Goal: Information Seeking & Learning: Learn about a topic

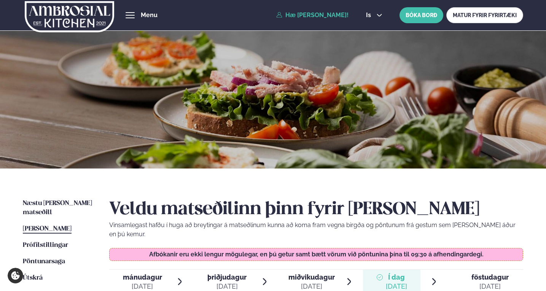
scroll to position [190, 0]
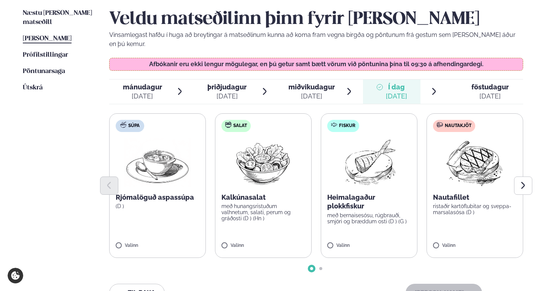
click at [492, 92] on div "[DATE]" at bounding box center [490, 96] width 37 height 9
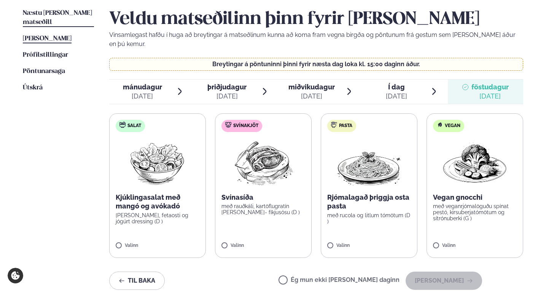
click at [69, 10] on span "Næstu [PERSON_NAME] matseðill" at bounding box center [57, 18] width 69 height 16
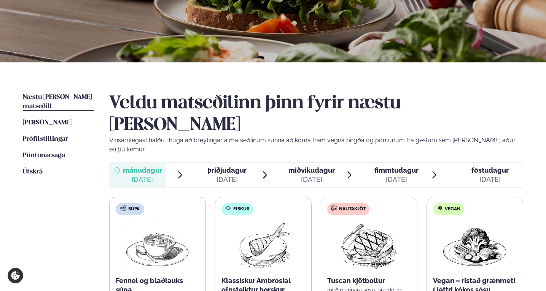
scroll to position [152, 0]
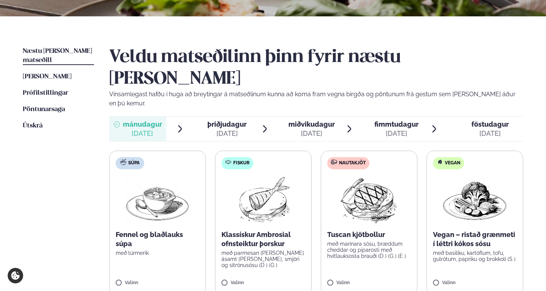
click at [231, 120] on span "þriðjudagur" at bounding box center [226, 124] width 39 height 8
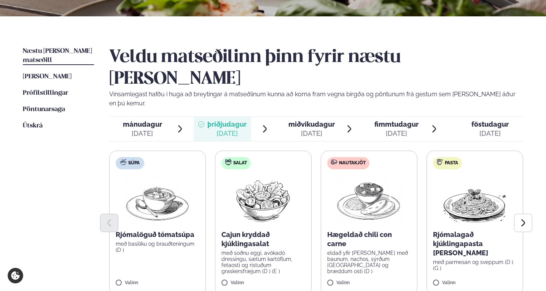
click at [149, 120] on span "mánudagur" at bounding box center [142, 124] width 39 height 8
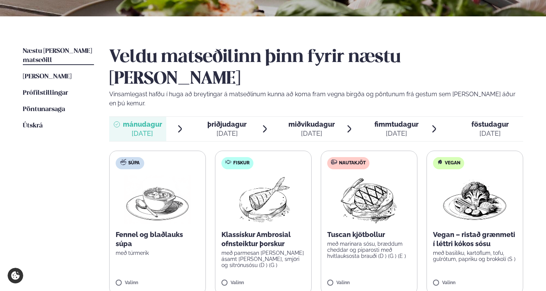
click at [224, 120] on span "þriðjudagur" at bounding box center [226, 124] width 39 height 8
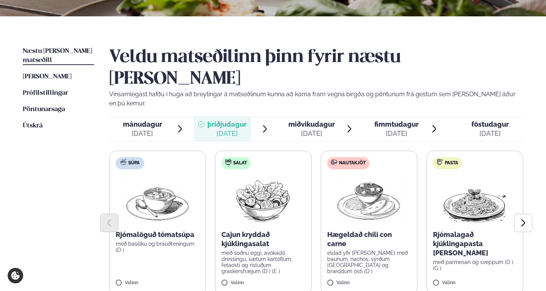
click at [306, 120] on div "miðvikudagur mið." at bounding box center [311, 124] width 46 height 9
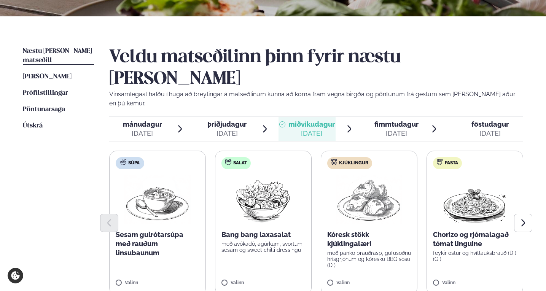
click at [225, 120] on span "þriðjudagur" at bounding box center [226, 124] width 39 height 8
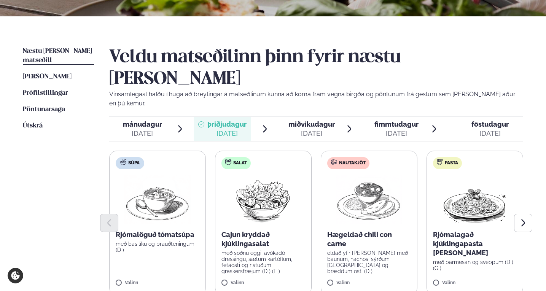
click at [330, 120] on span "miðvikudagur" at bounding box center [311, 124] width 46 height 8
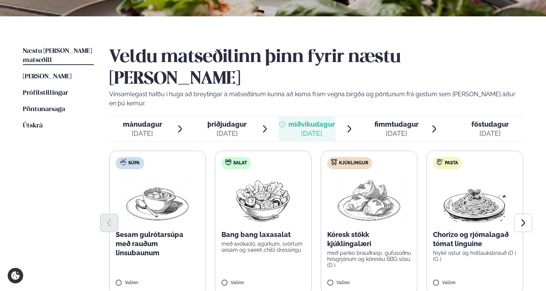
click at [410, 129] on div "[DATE]" at bounding box center [397, 133] width 44 height 9
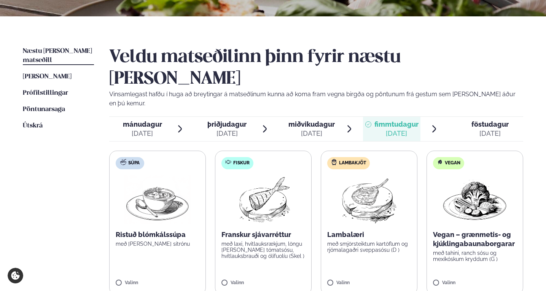
click at [470, 117] on span "föstudagur fös. [DATE]" at bounding box center [486, 129] width 76 height 24
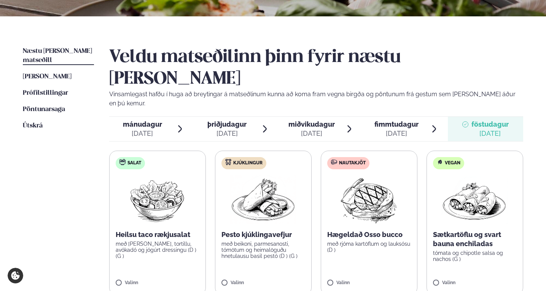
click at [86, 157] on ul "Næstu [PERSON_NAME] matseðill Næsta vika [PERSON_NAME] matseðill [PERSON_NAME] …" at bounding box center [58, 193] width 71 height 292
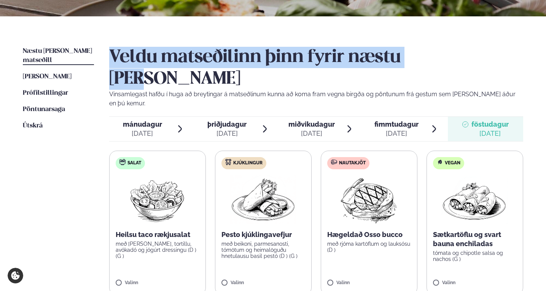
drag, startPoint x: 120, startPoint y: 59, endPoint x: 449, endPoint y: 58, distance: 328.5
click at [447, 59] on h2 "Veldu matseðilinn þinn fyrir næstu [PERSON_NAME]" at bounding box center [316, 68] width 414 height 43
click at [450, 55] on h2 "Veldu matseðilinn þinn fyrir næstu [PERSON_NAME]" at bounding box center [316, 68] width 414 height 43
click at [432, 33] on div "Næstu [PERSON_NAME] matseðill Næsta vika [PERSON_NAME] matseðill [PERSON_NAME] …" at bounding box center [273, 191] width 546 height 350
